Goal: Find specific page/section: Find specific page/section

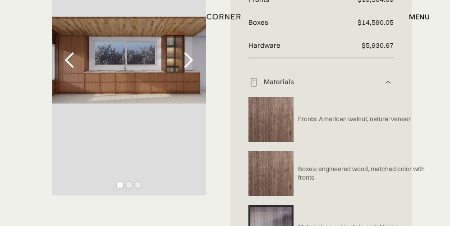
scroll to position [219, 0]
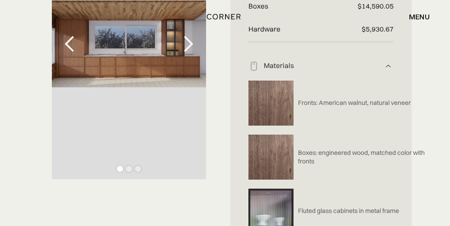
click at [186, 48] on div "next slide" at bounding box center [188, 44] width 18 height 18
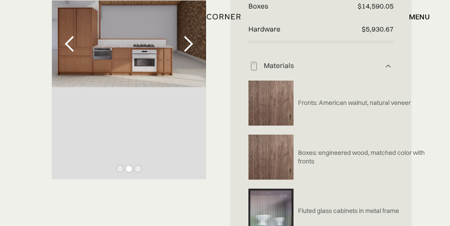
click at [186, 48] on div "next slide" at bounding box center [188, 44] width 18 height 18
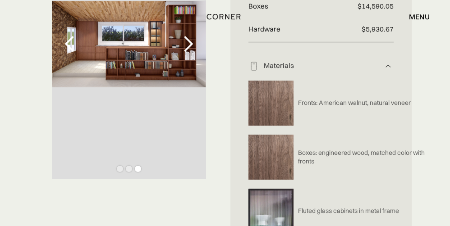
click at [186, 48] on div "next slide" at bounding box center [188, 44] width 18 height 18
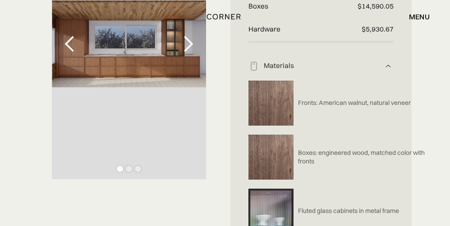
click at [186, 48] on div "next slide" at bounding box center [188, 44] width 18 height 18
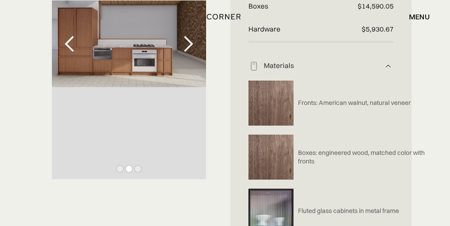
click at [186, 48] on div "next slide" at bounding box center [188, 44] width 18 height 18
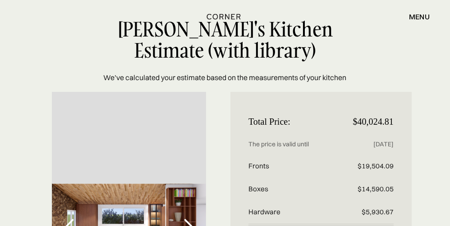
scroll to position [0, 0]
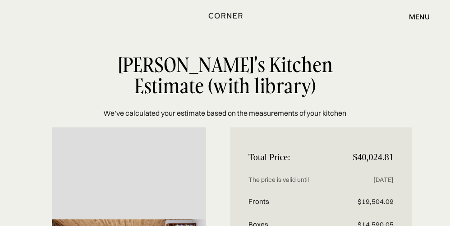
click at [230, 16] on img "home" at bounding box center [226, 16] width 34 height 12
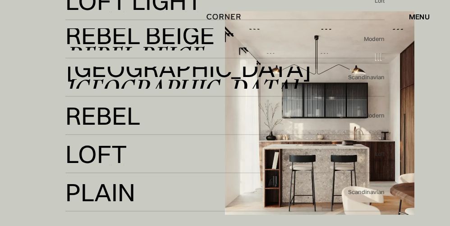
scroll to position [1717, 0]
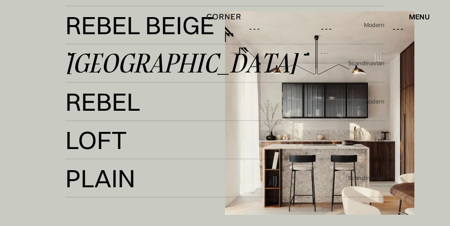
click at [93, 60] on div "[GEOGRAPHIC_DATA]" at bounding box center [180, 64] width 231 height 22
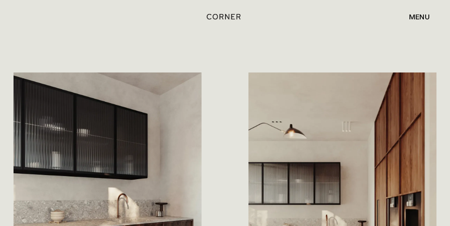
scroll to position [593, 0]
